Goal: Register for event/course

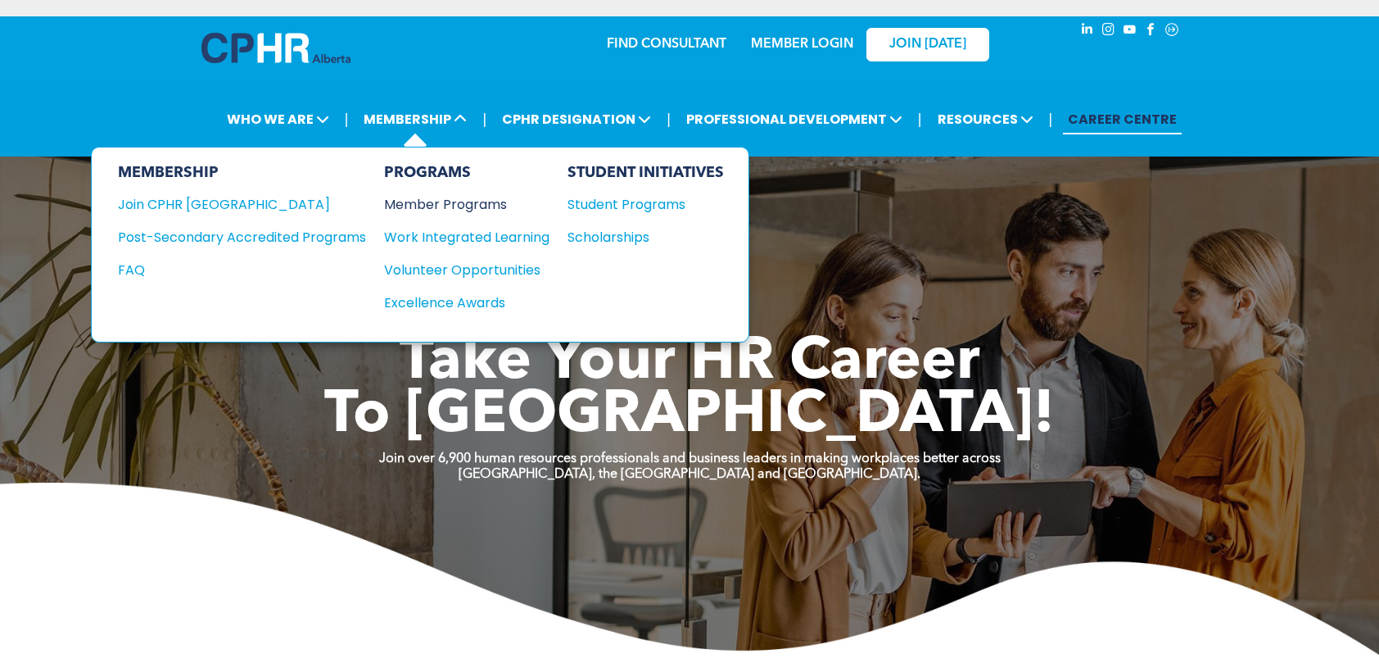
click at [464, 202] on div "Member Programs" at bounding box center [458, 204] width 149 height 20
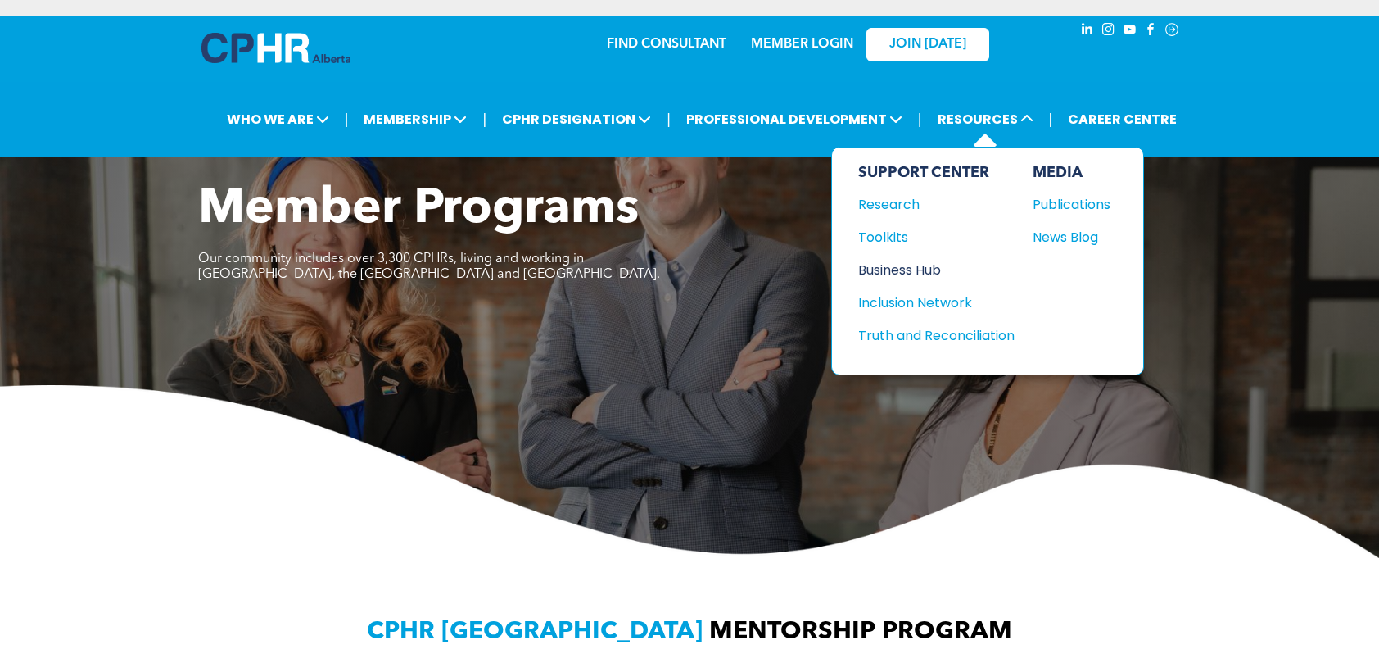
click at [912, 273] on div "Business Hub" at bounding box center [928, 270] width 141 height 20
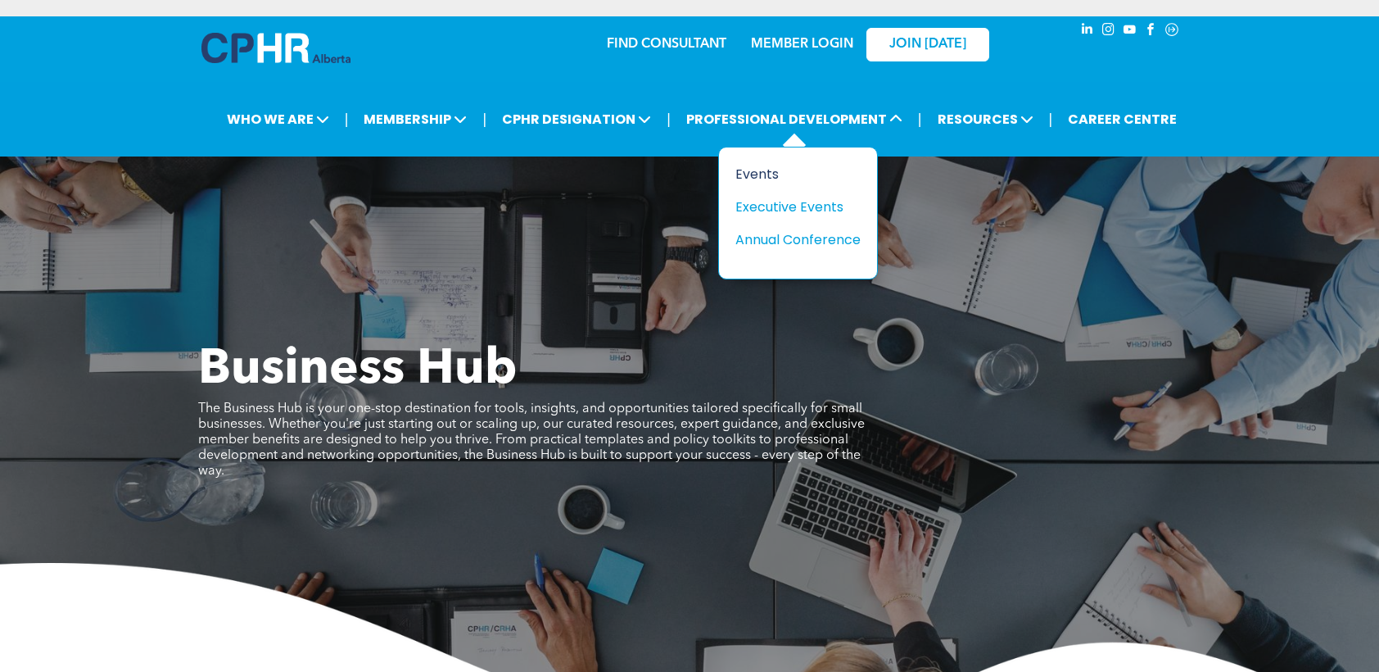
click at [773, 174] on div "Events" at bounding box center [791, 174] width 113 height 20
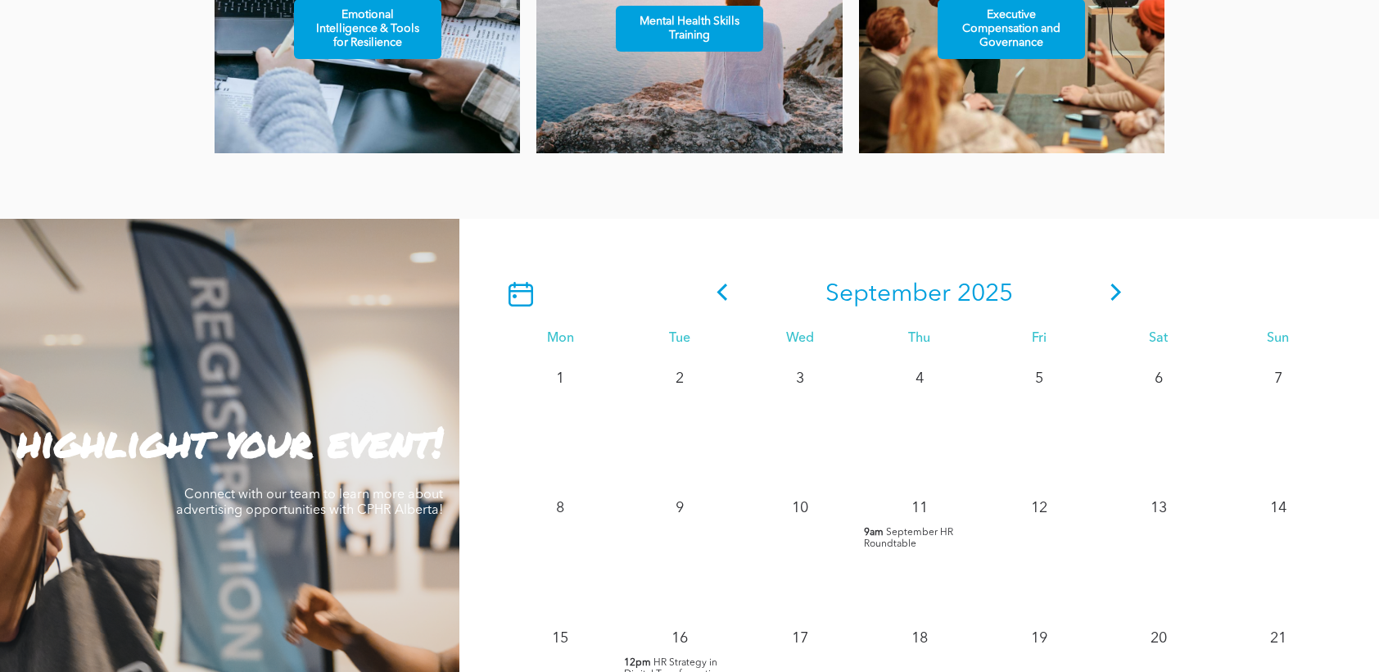
scroll to position [1228, 0]
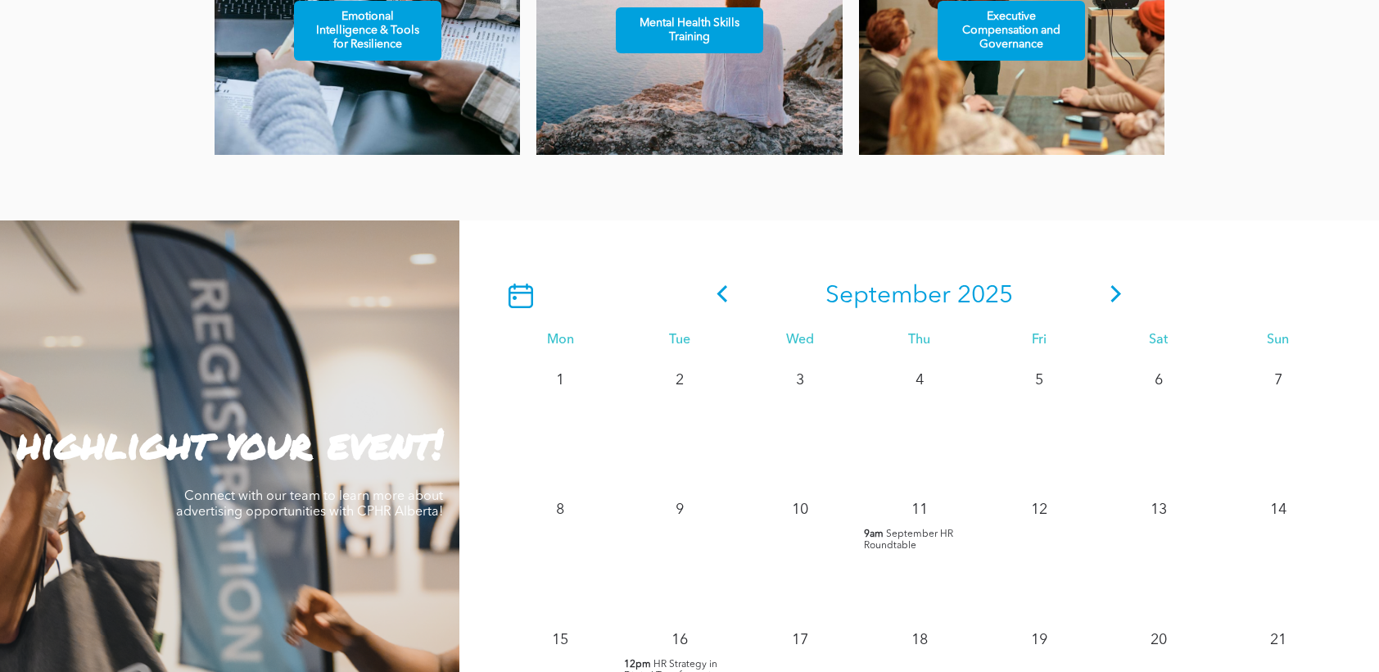
click at [1111, 301] on icon at bounding box center [1116, 293] width 25 height 17
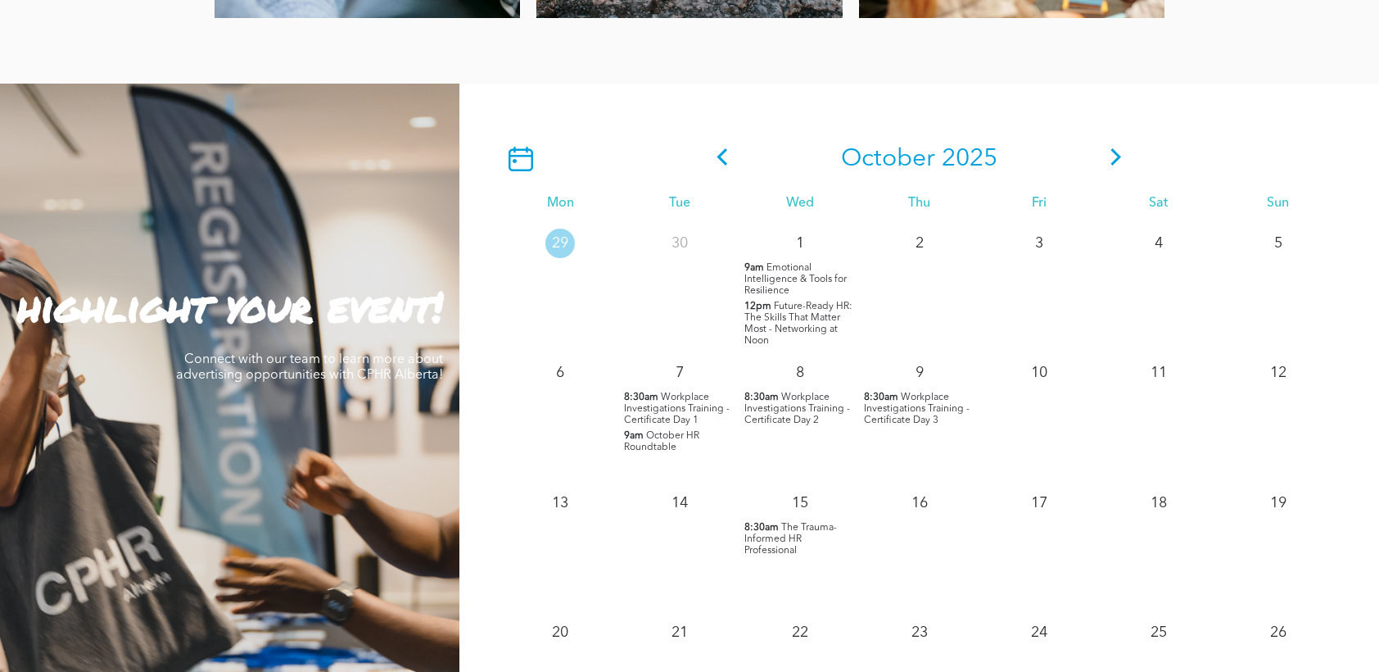
scroll to position [1392, 0]
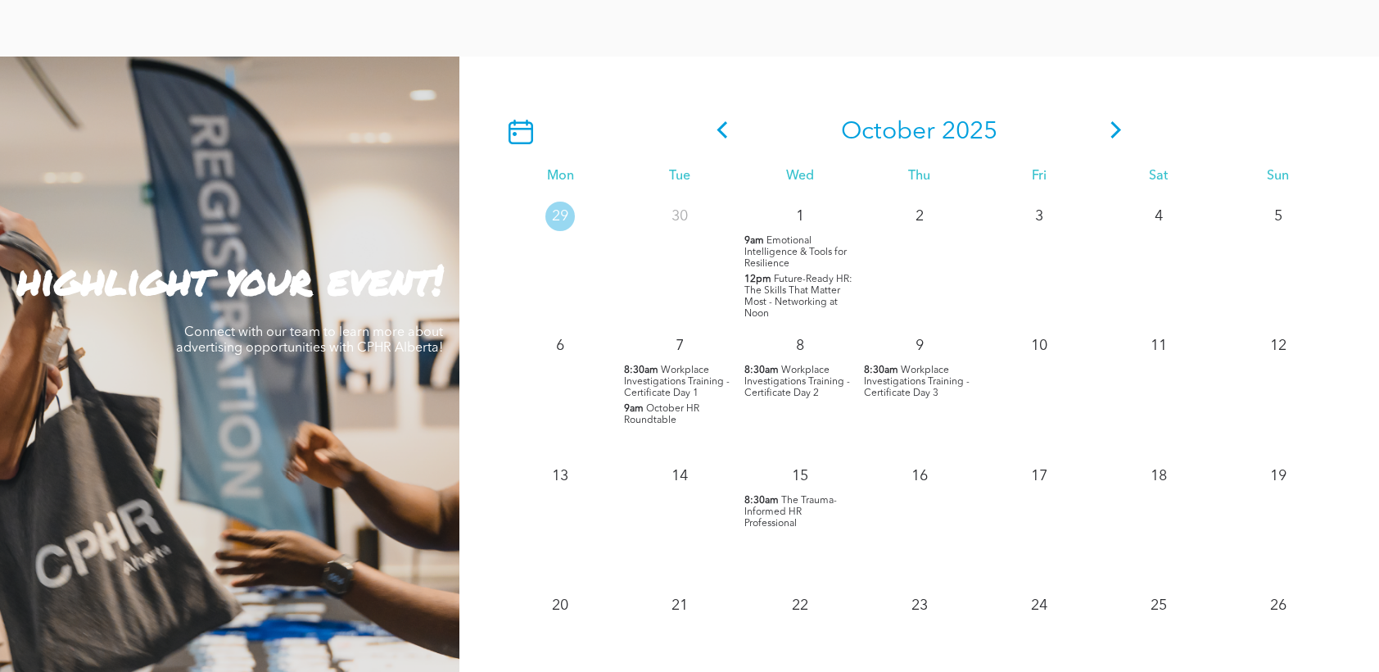
click at [646, 425] on span "October HR Roundtable" at bounding box center [661, 414] width 75 height 21
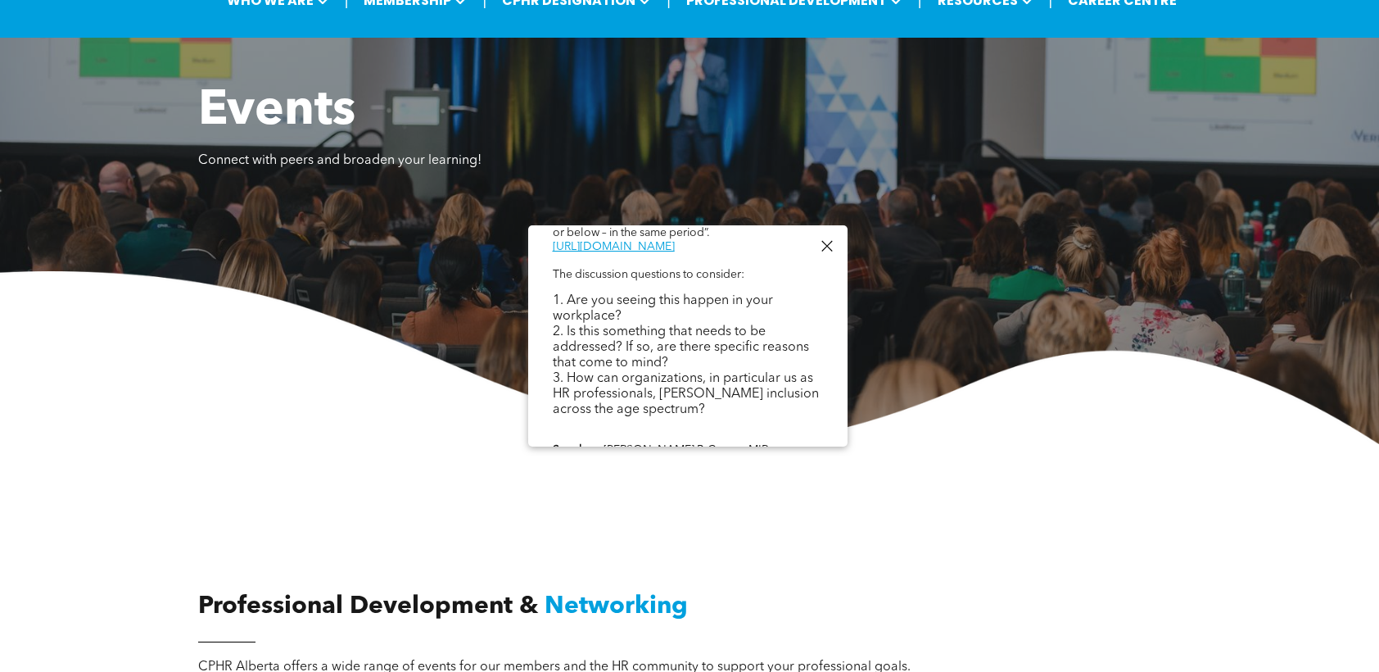
scroll to position [0, 0]
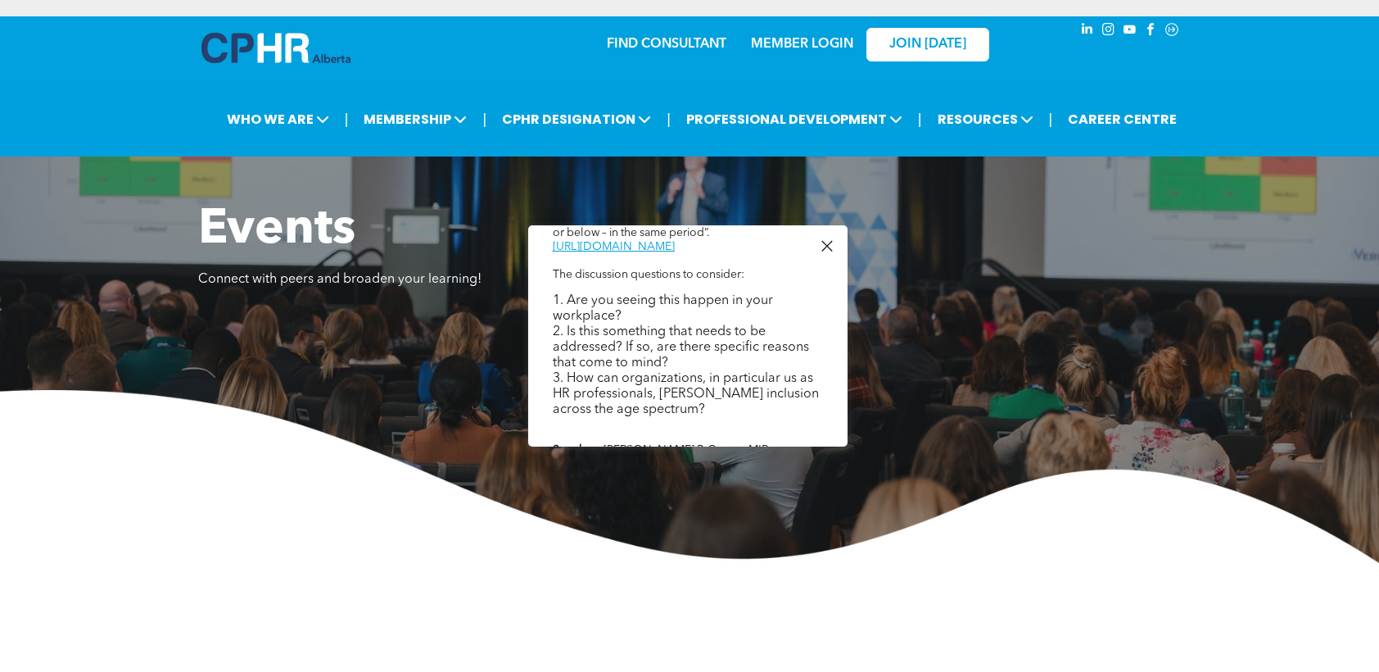
click at [284, 513] on img at bounding box center [689, 476] width 1379 height 173
click at [830, 241] on div at bounding box center [827, 246] width 22 height 22
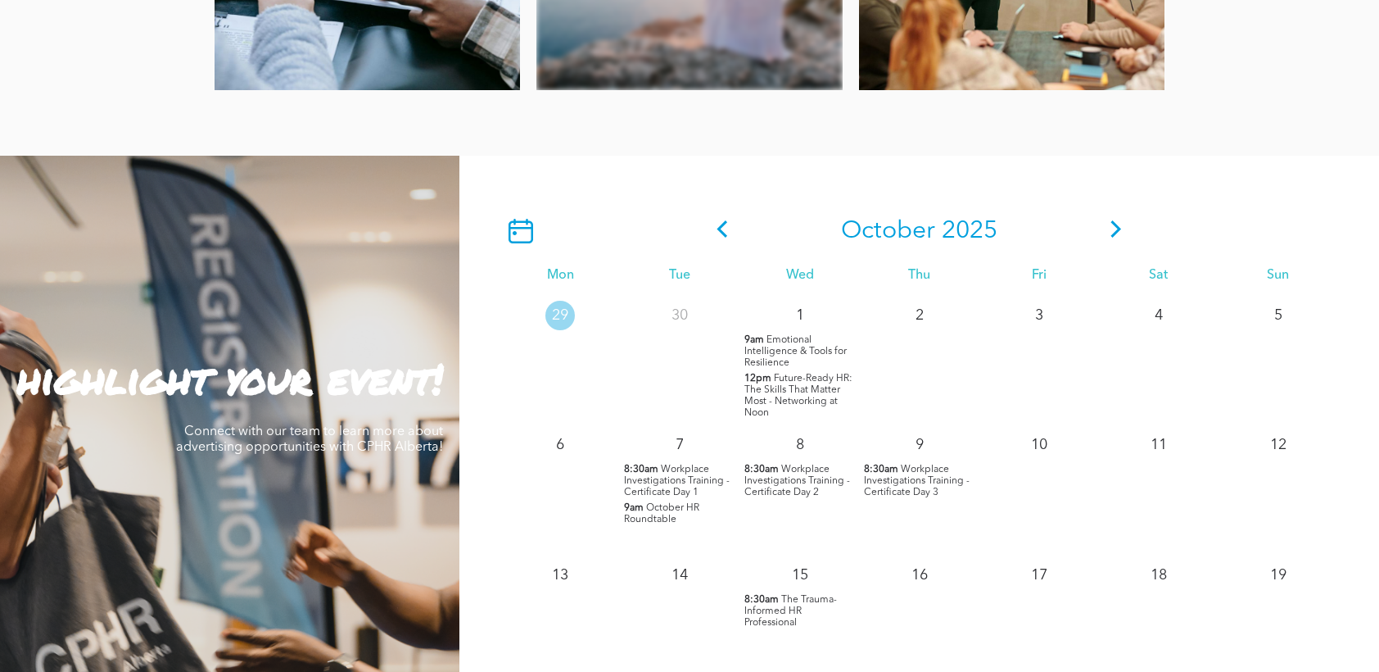
scroll to position [1310, 0]
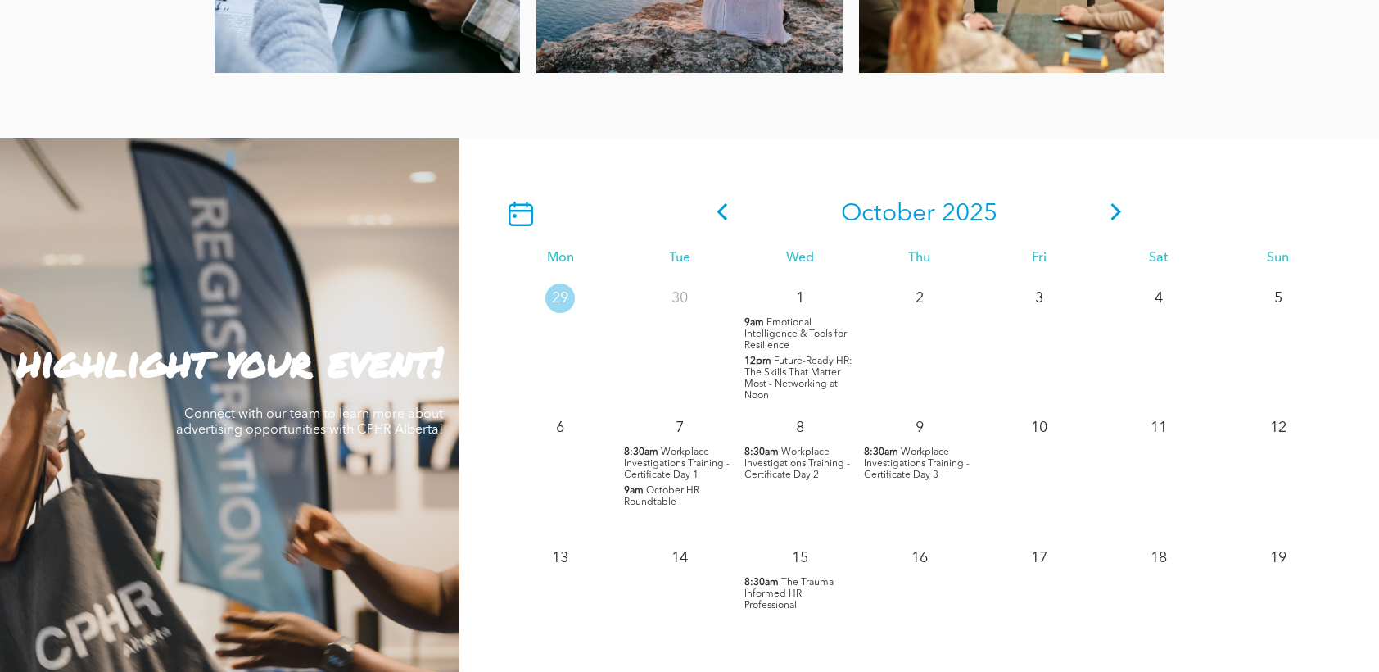
click at [644, 504] on span "October HR Roundtable" at bounding box center [661, 496] width 75 height 21
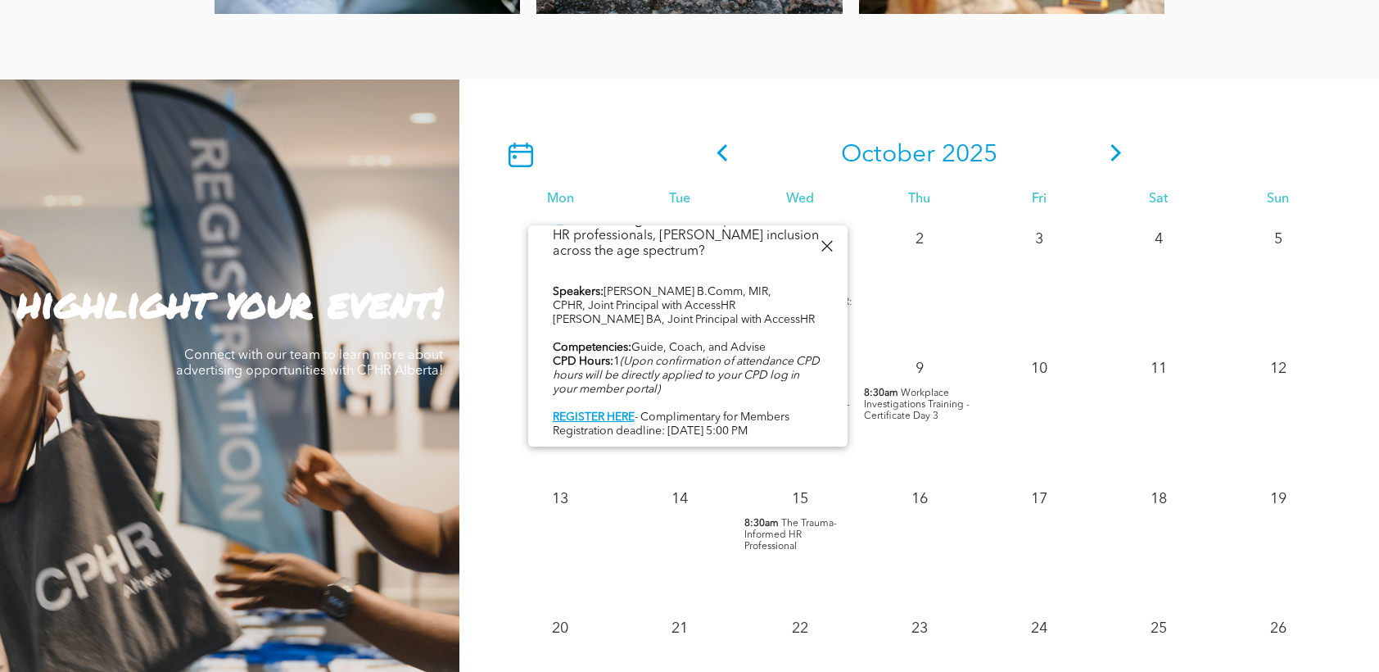
scroll to position [1392, 0]
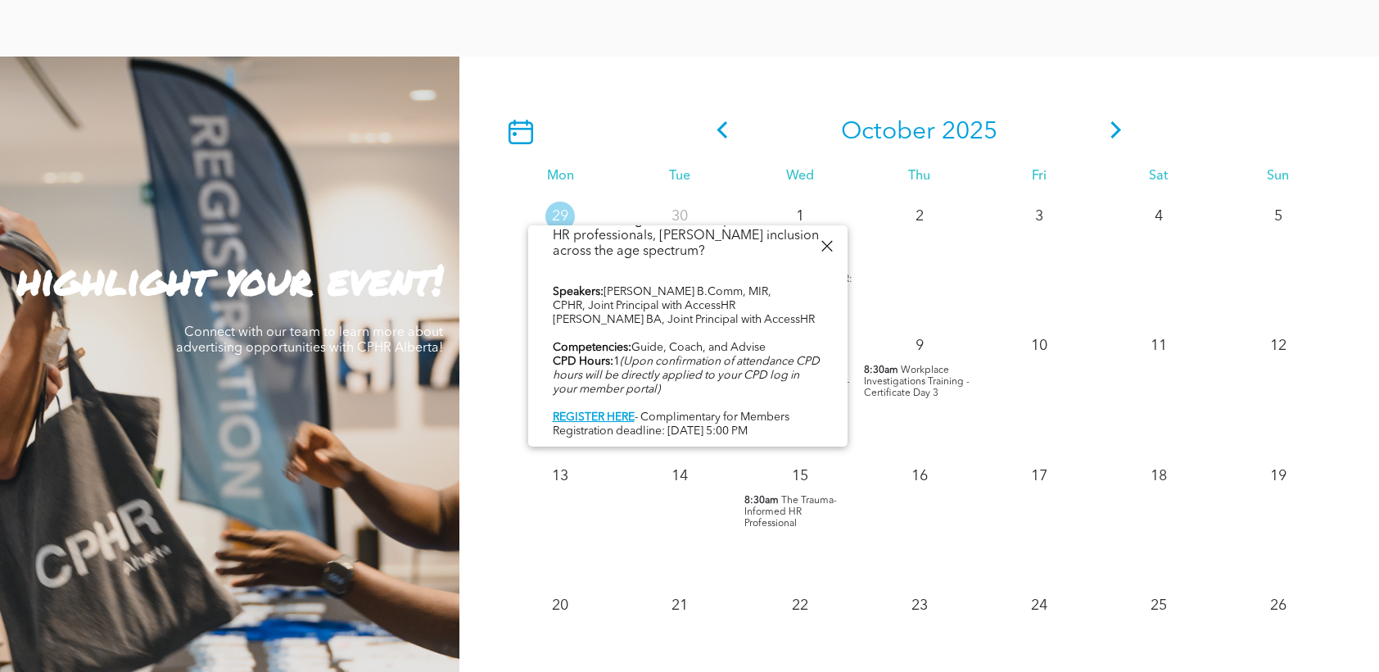
click at [721, 135] on icon at bounding box center [722, 129] width 25 height 17
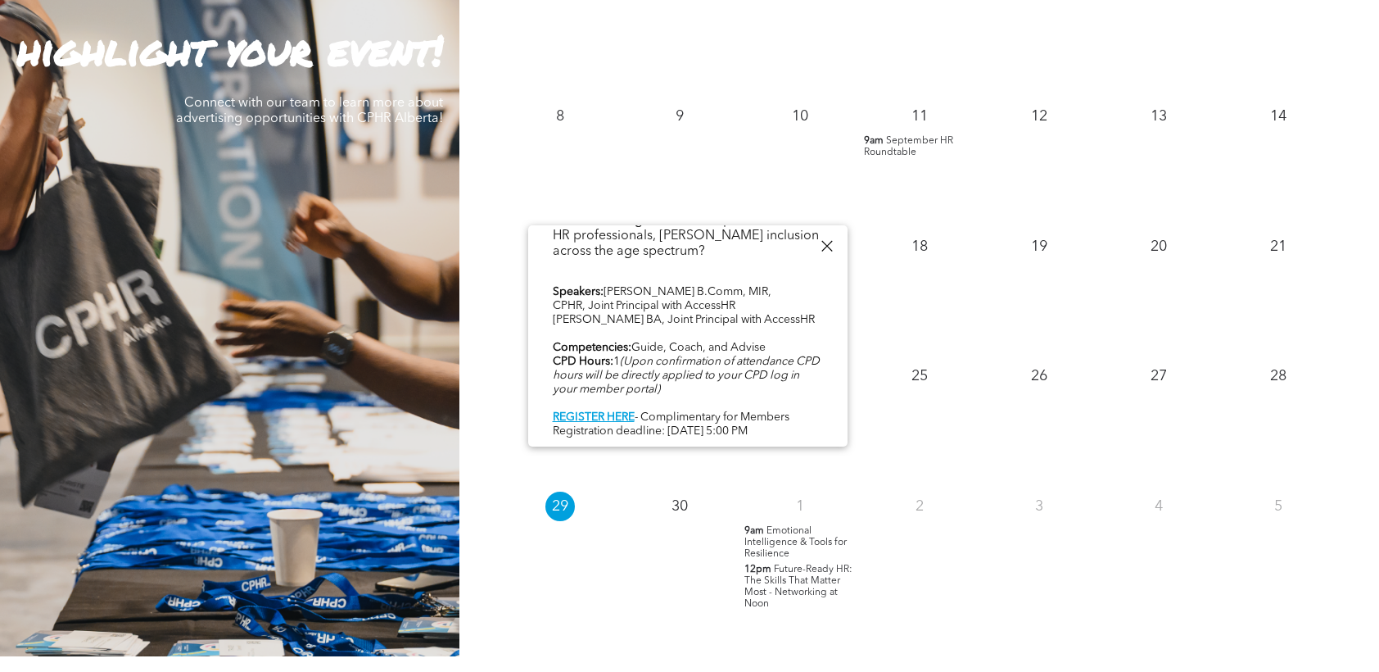
scroll to position [1638, 0]
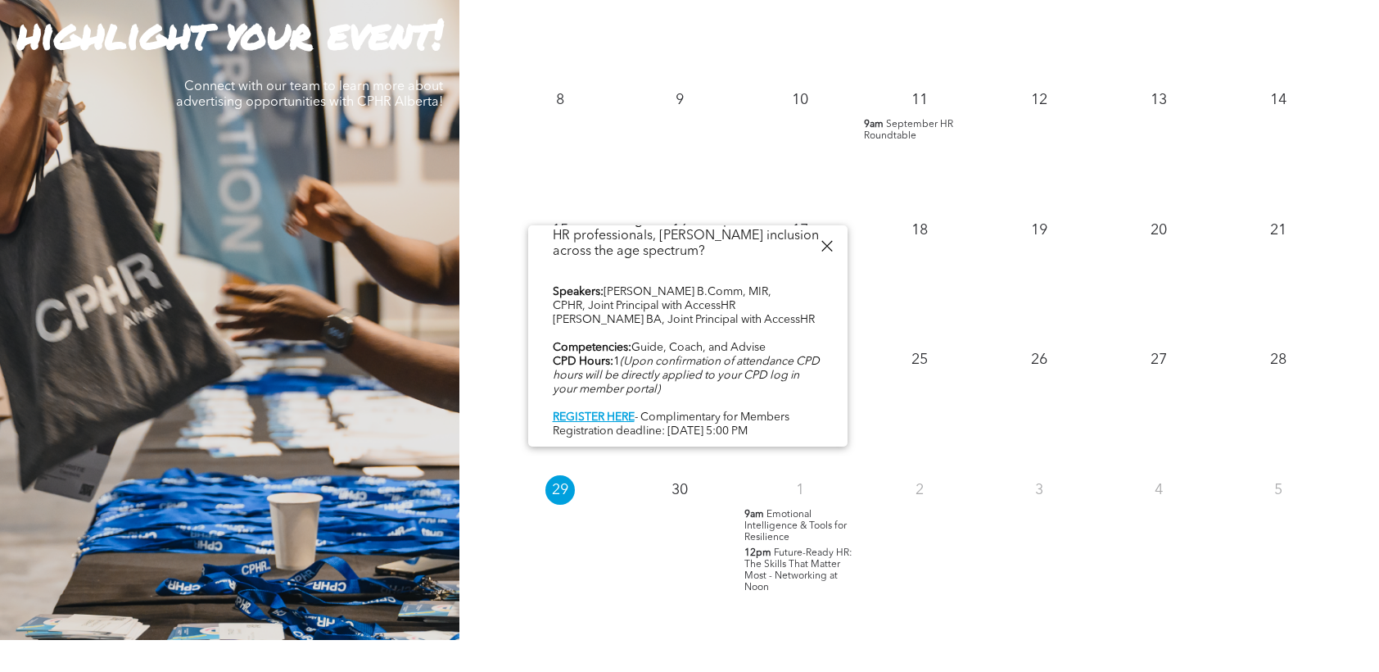
click at [802, 567] on span "Future-Ready HR: The Skills That Matter Most - Networking at Noon" at bounding box center [798, 570] width 108 height 44
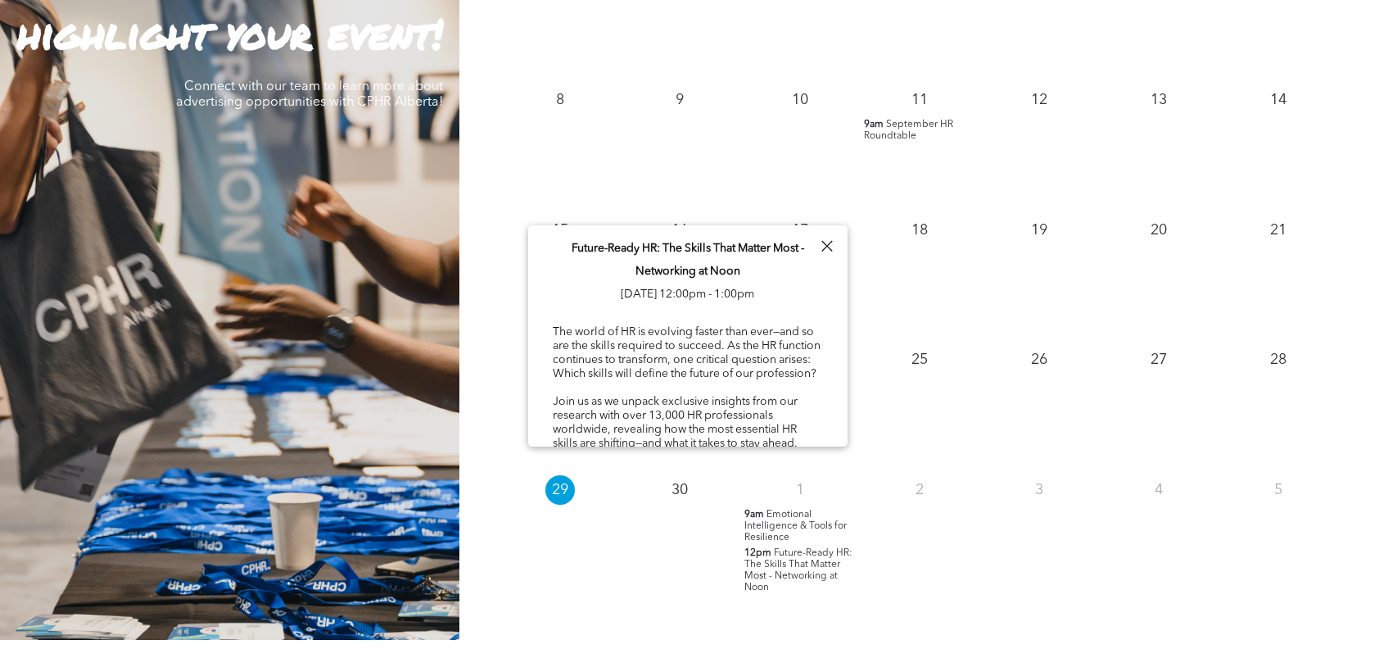
click at [826, 240] on div at bounding box center [827, 246] width 22 height 22
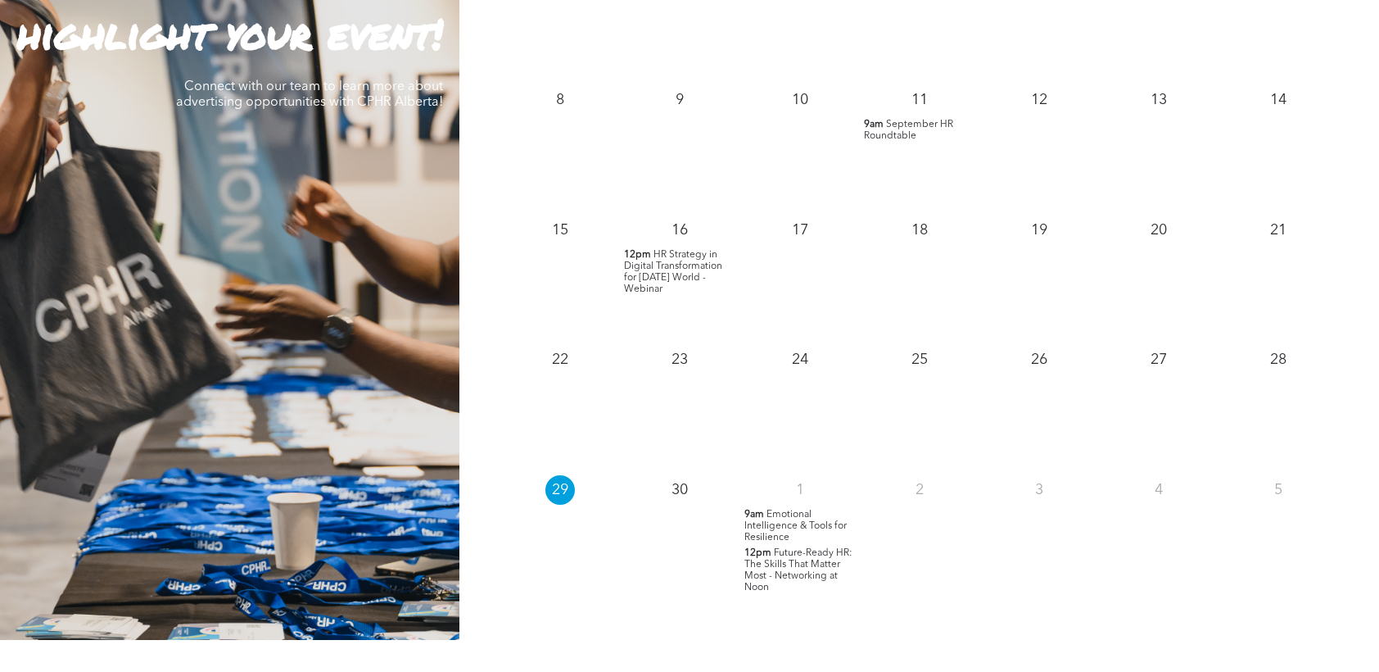
click at [797, 572] on span "Future-Ready HR: The Skills That Matter Most - Networking at Noon" at bounding box center [798, 570] width 108 height 44
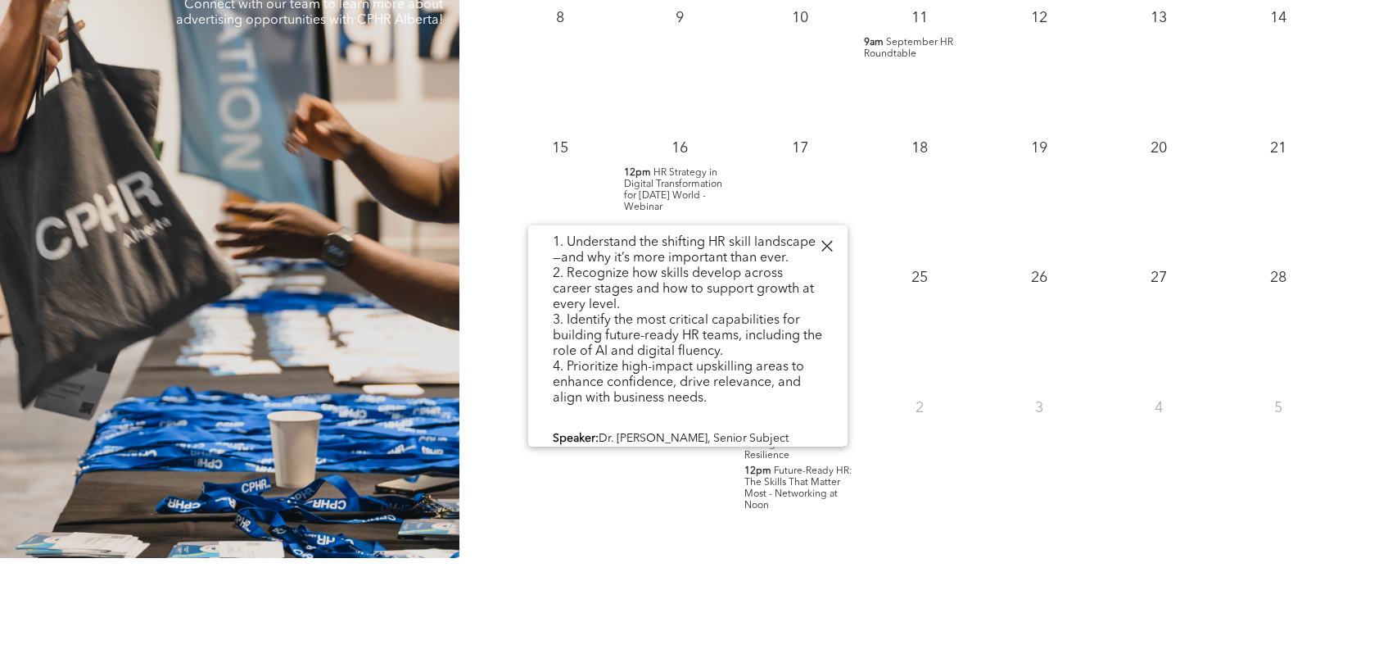
scroll to position [573, 0]
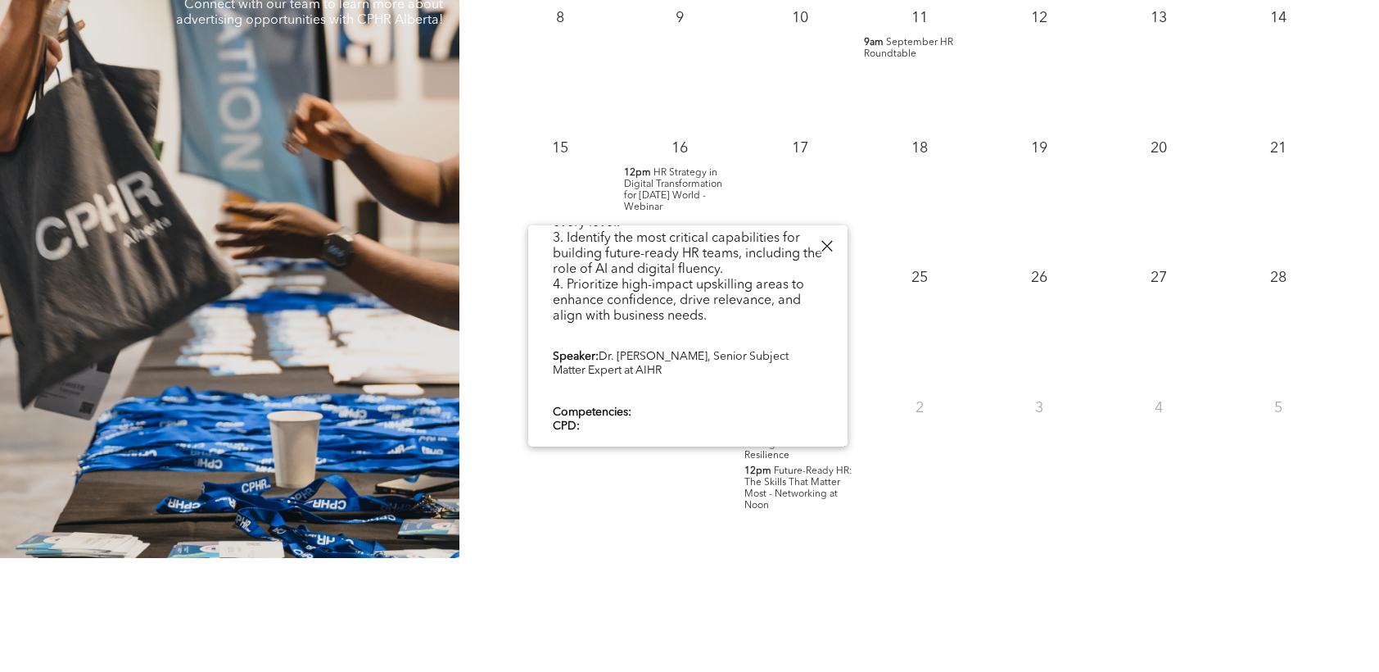
click at [833, 255] on div at bounding box center [827, 246] width 22 height 22
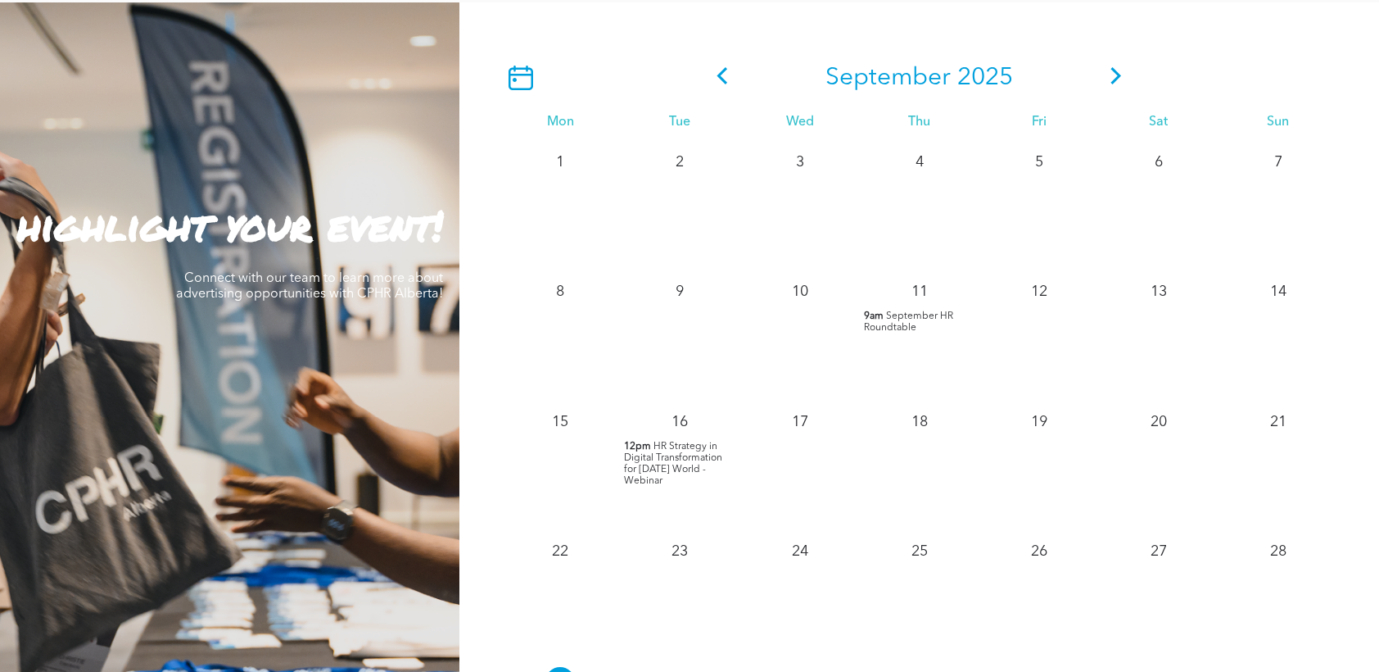
scroll to position [1392, 0]
